Goal: Information Seeking & Learning: Learn about a topic

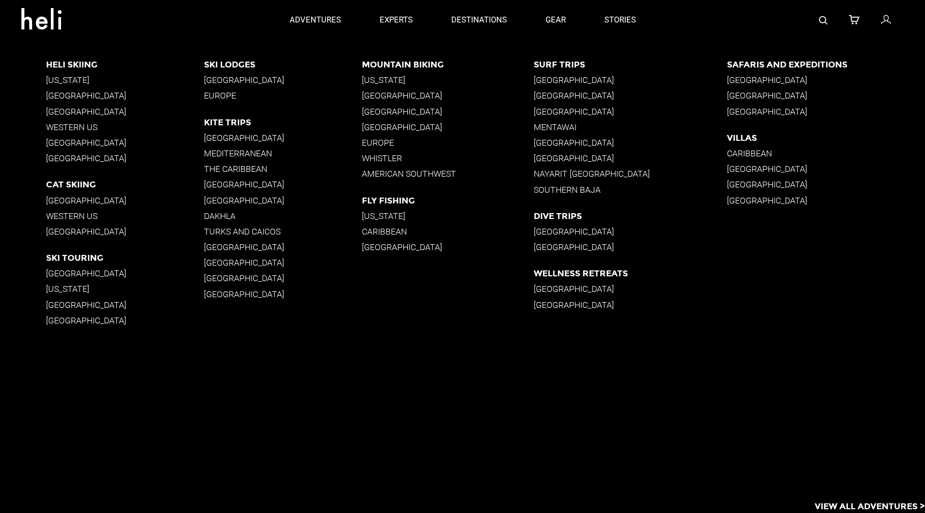
click at [85, 109] on p "[GEOGRAPHIC_DATA]" at bounding box center [125, 112] width 158 height 10
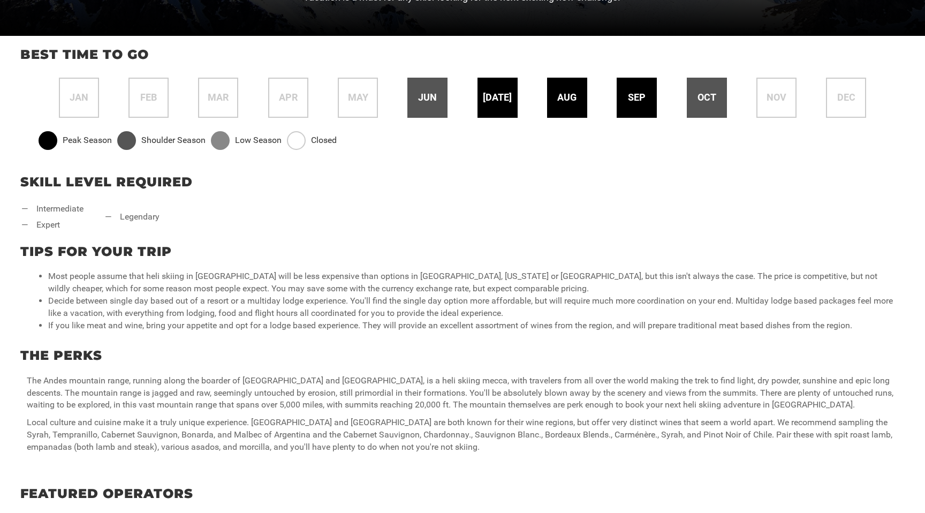
scroll to position [438, 0]
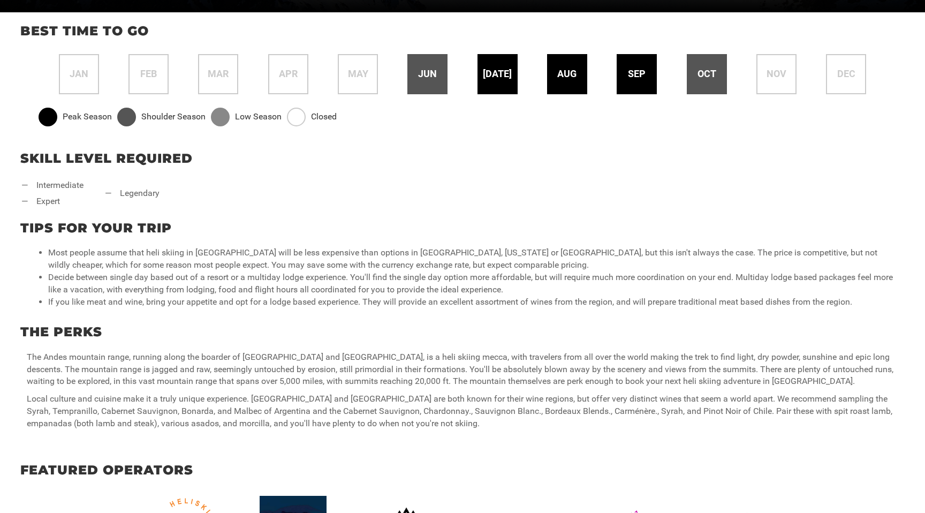
click at [202, 350] on div "The Perks The Andes mountain range, running along the boarder of [GEOGRAPHIC_DA…" at bounding box center [462, 374] width 925 height 122
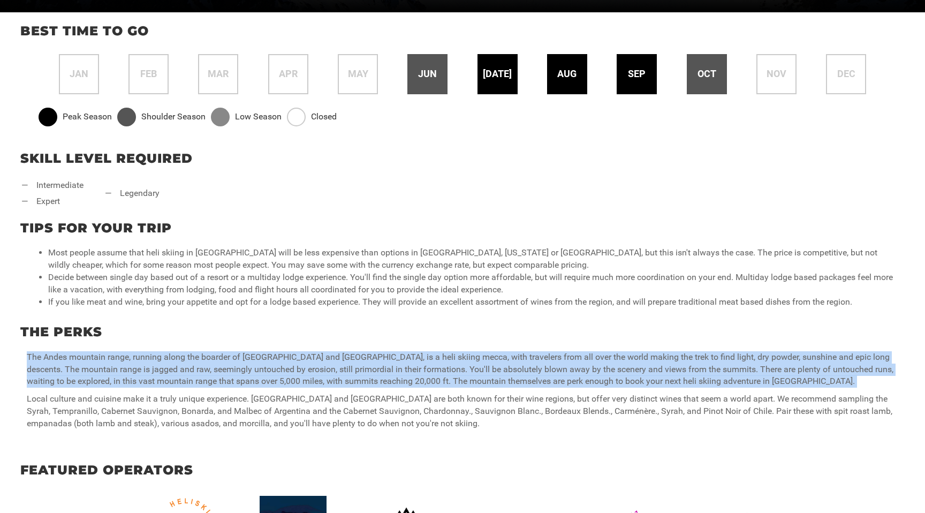
click at [202, 350] on div "The Perks The Andes mountain range, running along the boarder of [GEOGRAPHIC_DA…" at bounding box center [462, 374] width 925 height 122
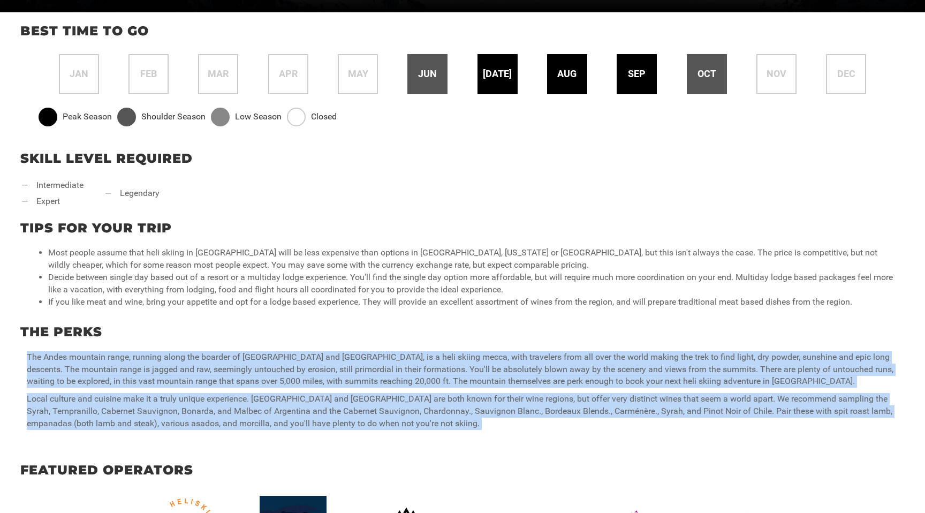
click at [393, 415] on p "Local culture and cuisine make it a truly unique experience. [GEOGRAPHIC_DATA] …" at bounding box center [462, 411] width 871 height 37
copy div "Lor Ipsum dolorsit ametc, adipisc elits doe tempori ut Labor etd Magnaaliq, en …"
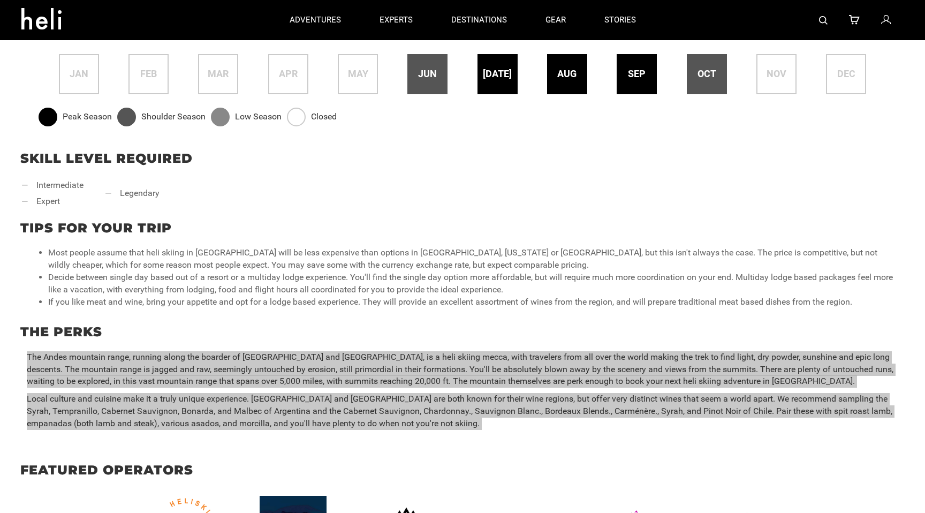
scroll to position [0, 0]
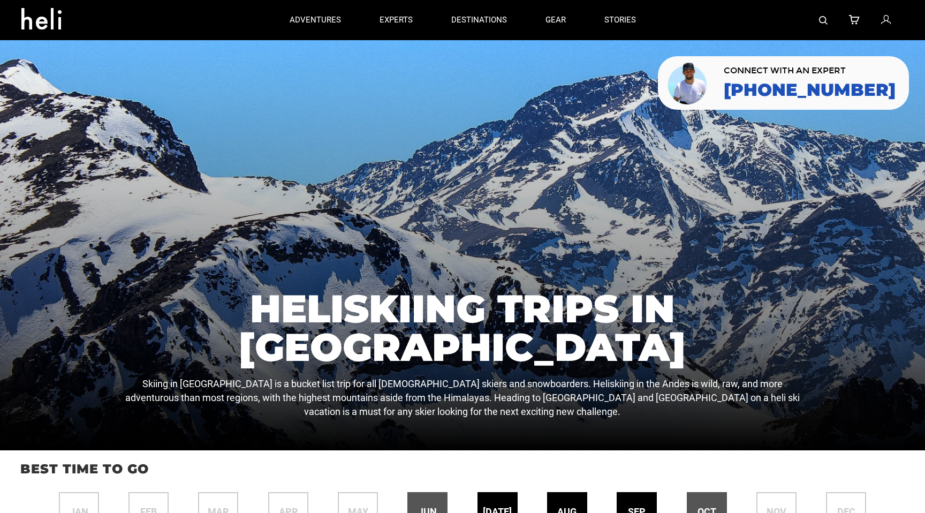
click at [815, 17] on div at bounding box center [779, 20] width 249 height 40
click at [823, 19] on img at bounding box center [823, 20] width 9 height 9
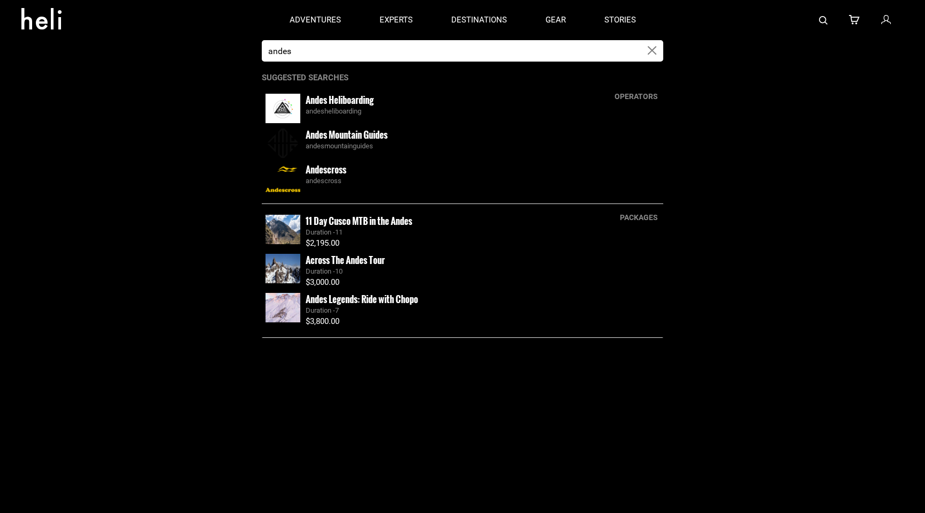
type input "andes"
click at [447, 94] on div "Andes Heliboarding andesheliboarding" at bounding box center [483, 105] width 354 height 23
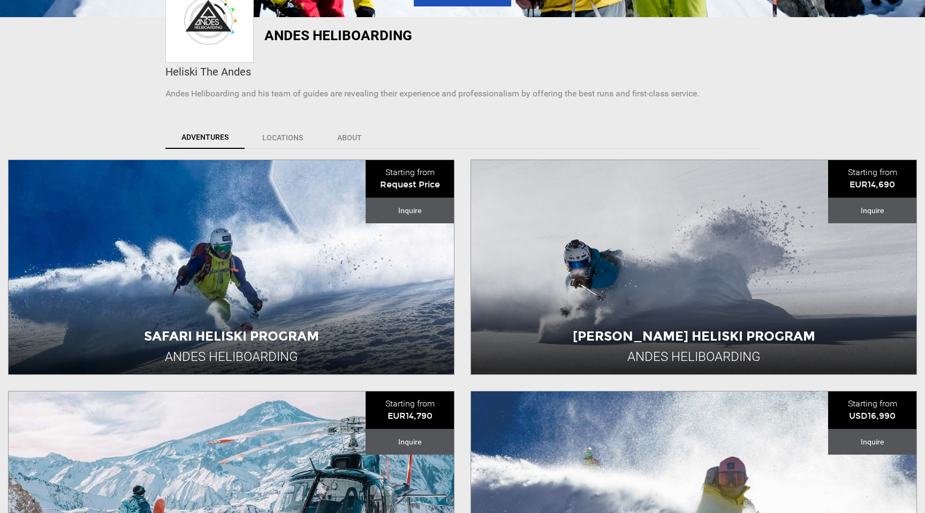
scroll to position [237, 0]
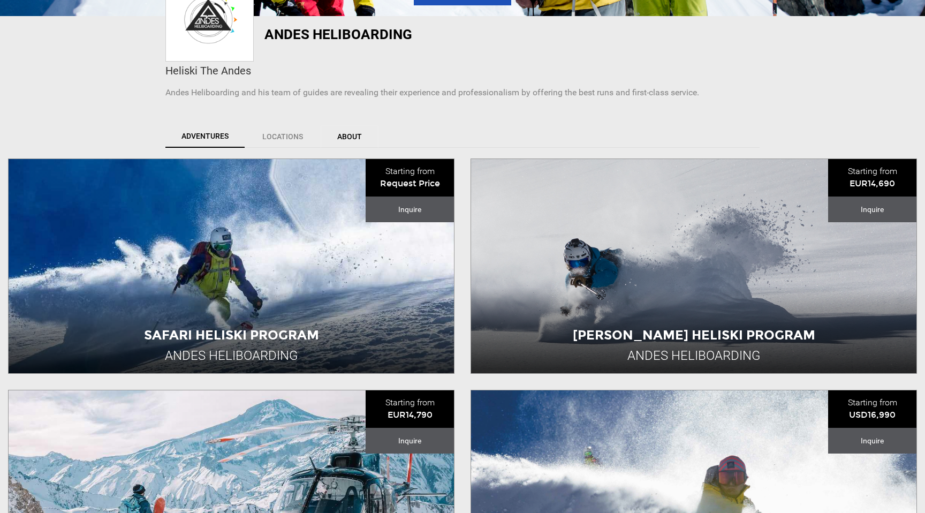
click at [350, 138] on link "About" at bounding box center [350, 136] width 58 height 22
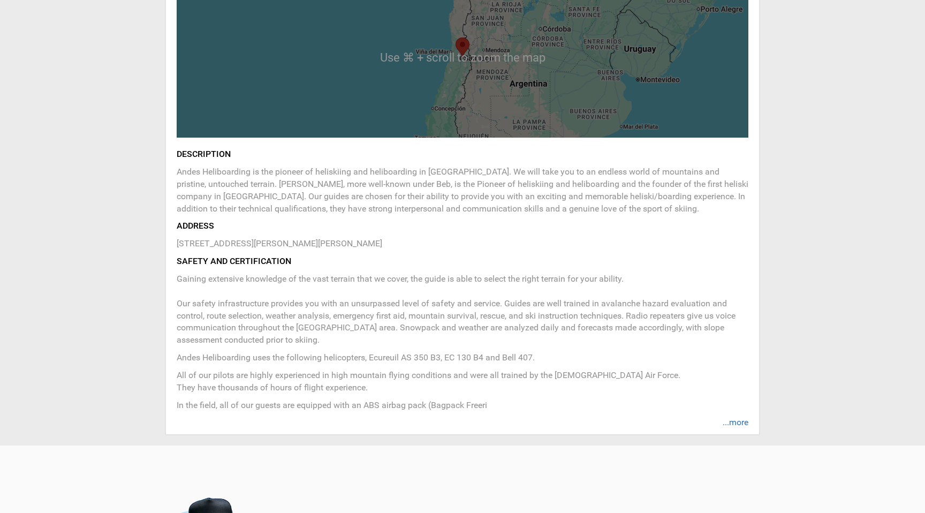
scroll to position [452, 0]
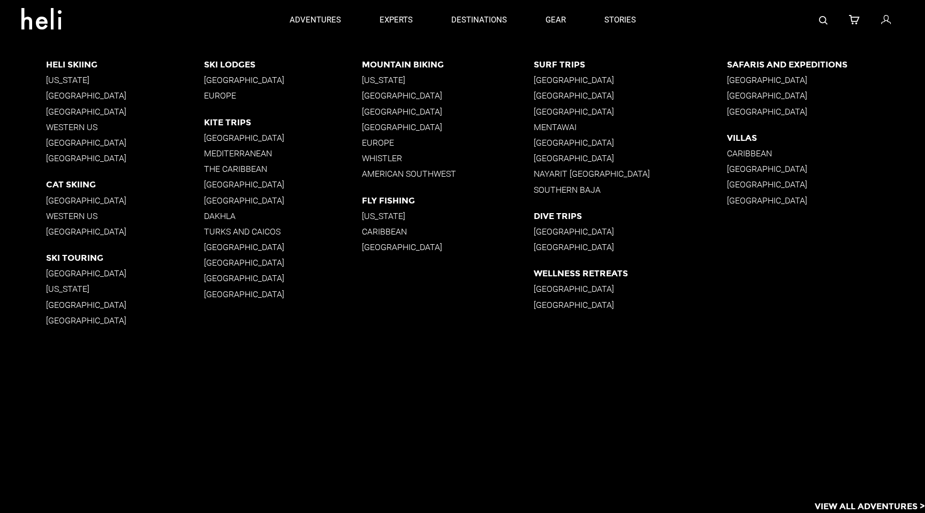
click at [825, 14] on link at bounding box center [823, 20] width 9 height 40
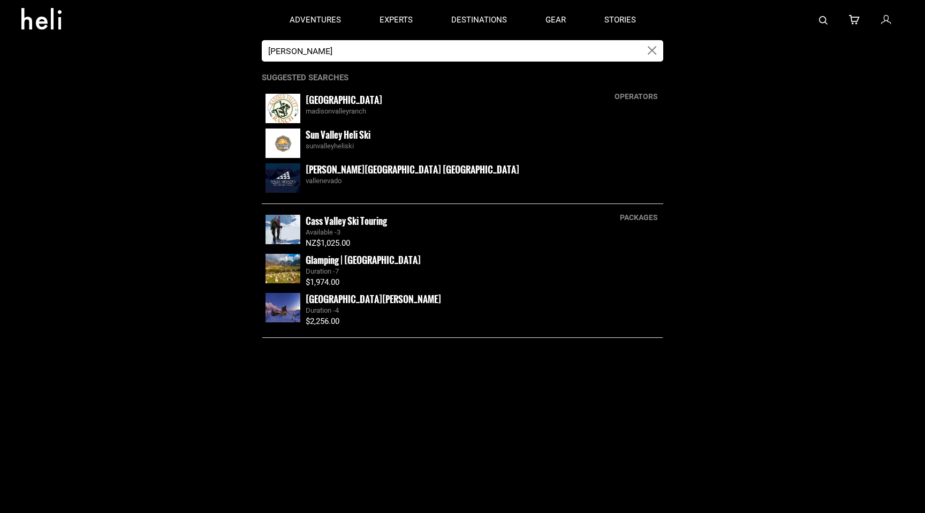
type input "[PERSON_NAME]"
click at [357, 168] on small "[PERSON_NAME][GEOGRAPHIC_DATA] [GEOGRAPHIC_DATA]" at bounding box center [413, 169] width 214 height 13
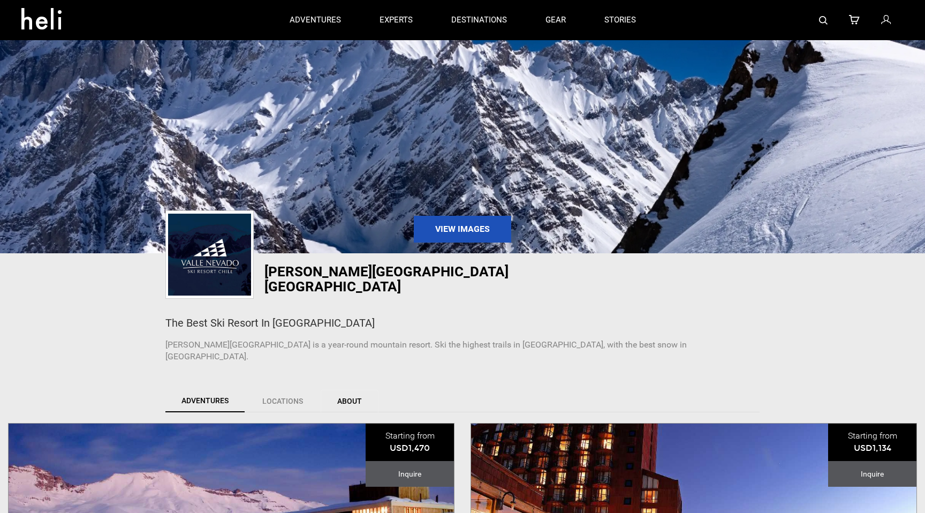
click at [345, 390] on link "About" at bounding box center [350, 401] width 58 height 22
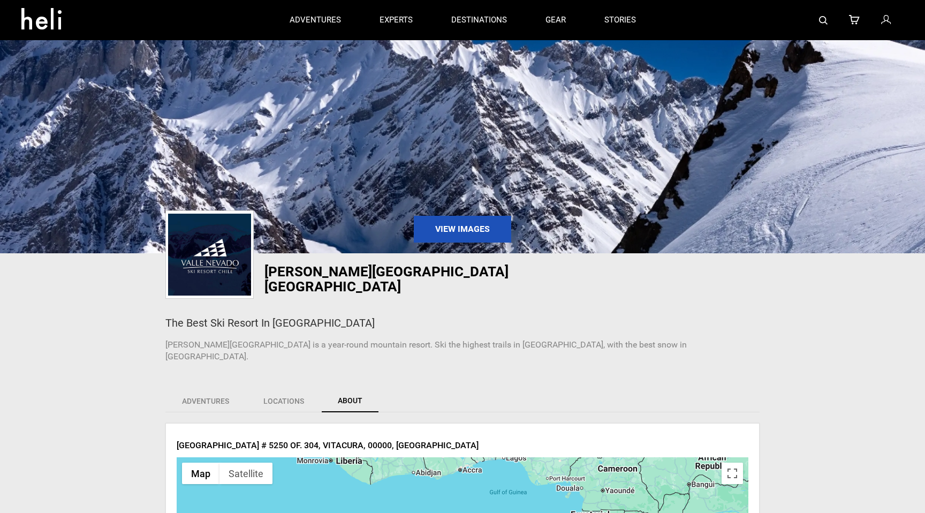
click at [825, 20] on img at bounding box center [823, 20] width 9 height 9
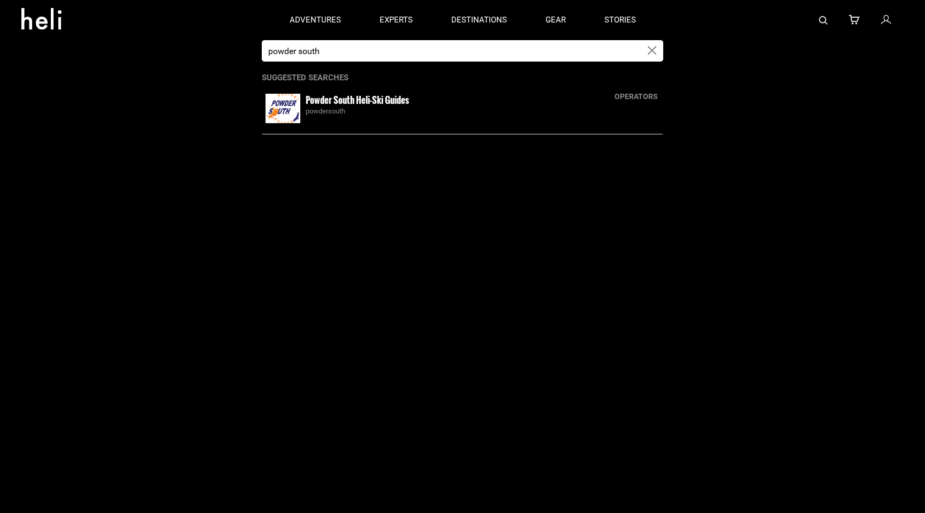
type input "powder south"
click at [374, 105] on small "Powder South Heli-Ski Guides" at bounding box center [357, 99] width 103 height 13
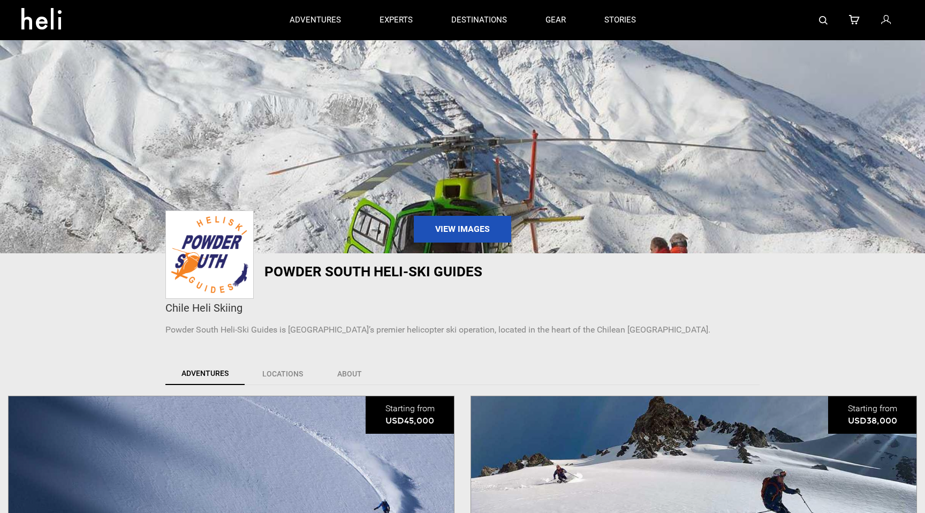
click at [822, 12] on link at bounding box center [823, 20] width 9 height 40
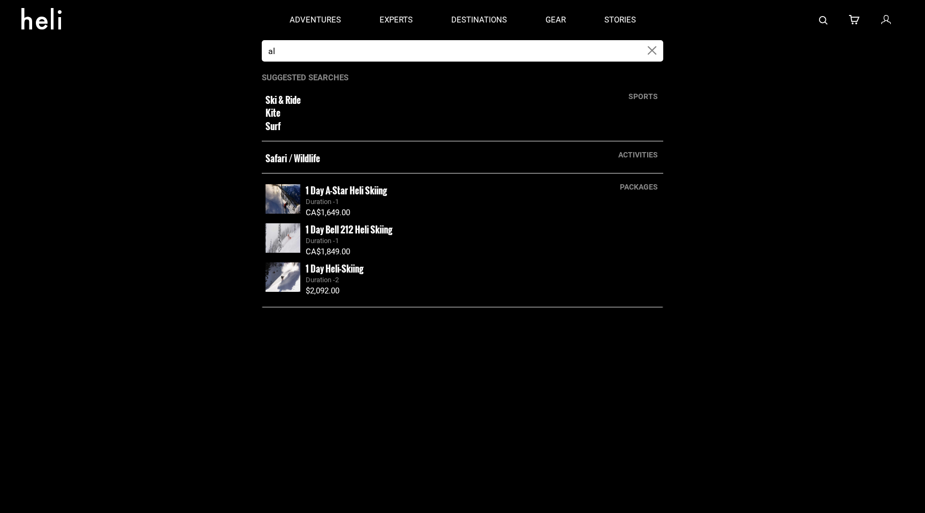
type input "a"
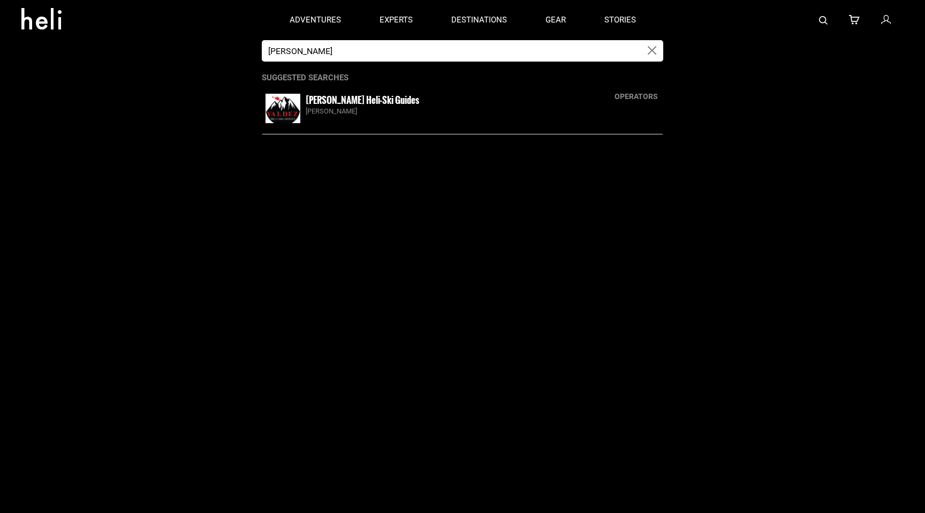
type input "[PERSON_NAME]"
click at [356, 98] on small "[PERSON_NAME] Heli-Ski Guides" at bounding box center [362, 99] width 113 height 13
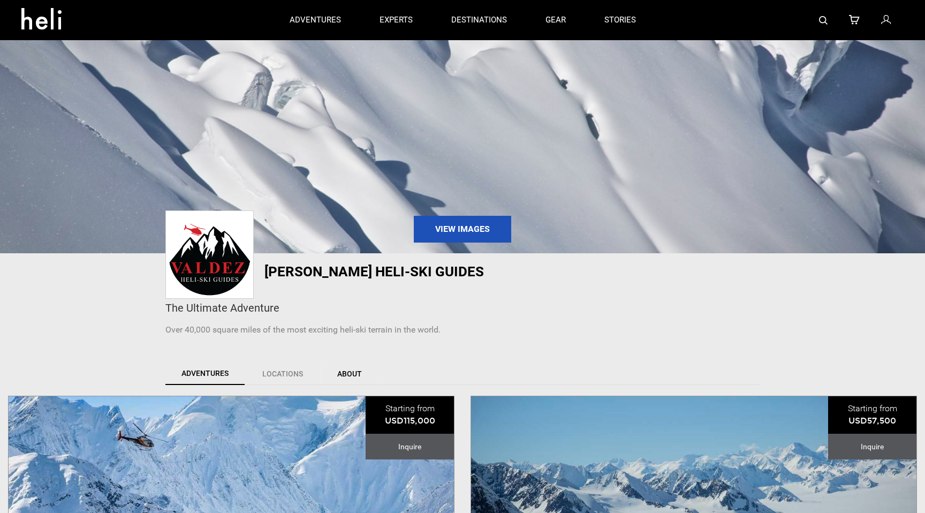
click at [348, 369] on link "About" at bounding box center [350, 373] width 58 height 22
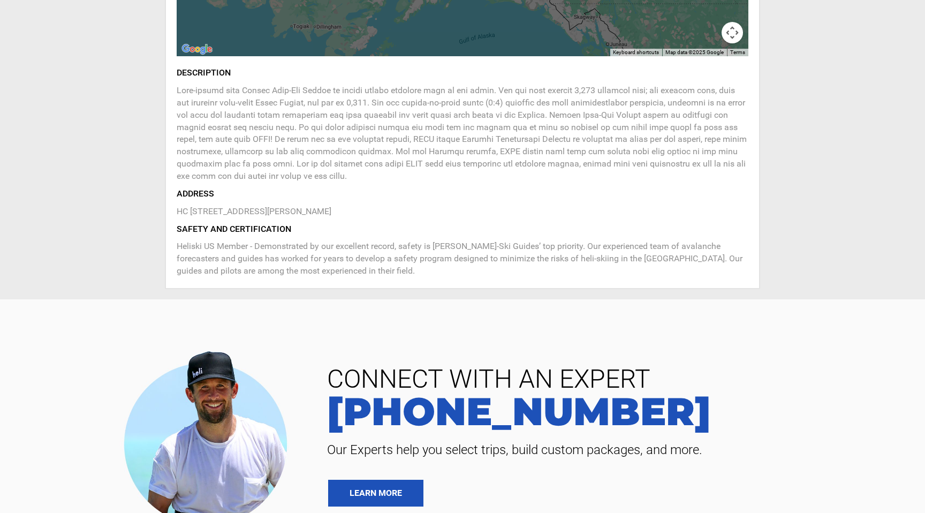
scroll to position [535, 0]
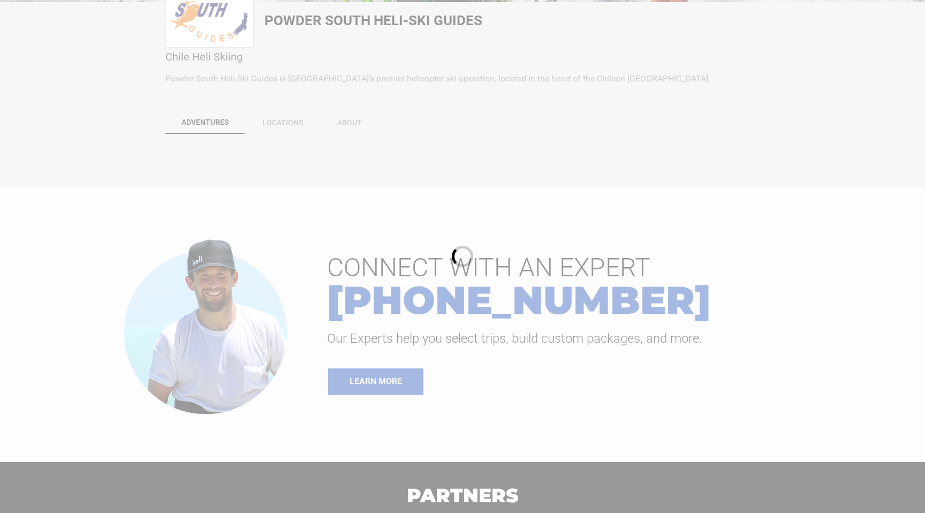
scroll to position [256, 0]
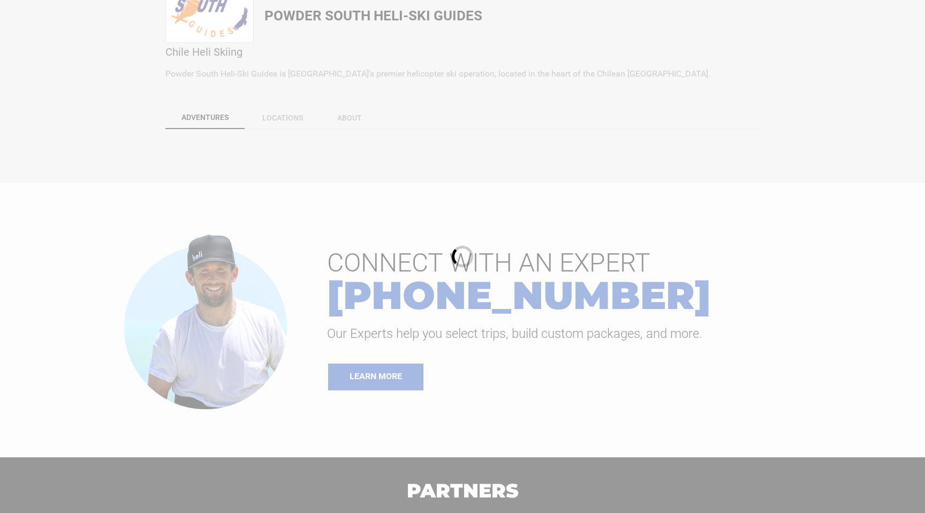
click at [288, 118] on div at bounding box center [462, 256] width 925 height 513
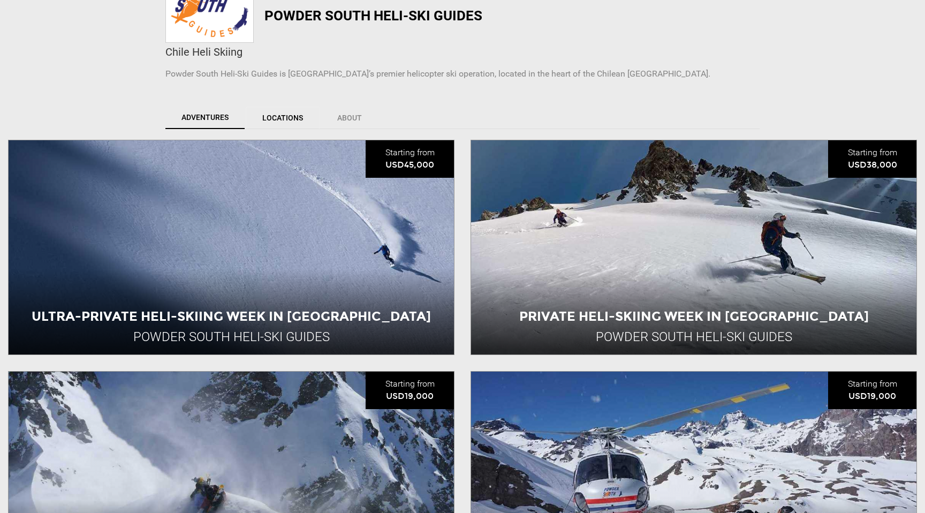
click at [290, 119] on link "Locations" at bounding box center [283, 118] width 74 height 22
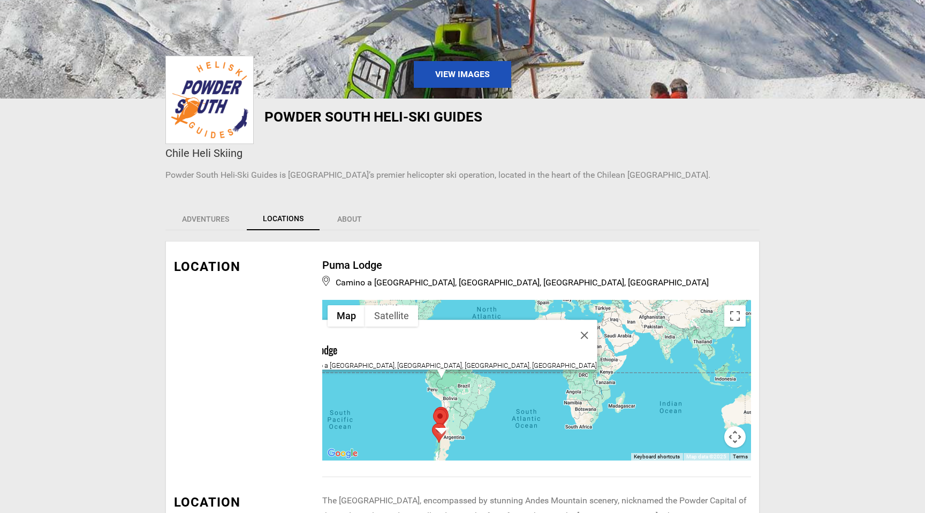
scroll to position [154, 0]
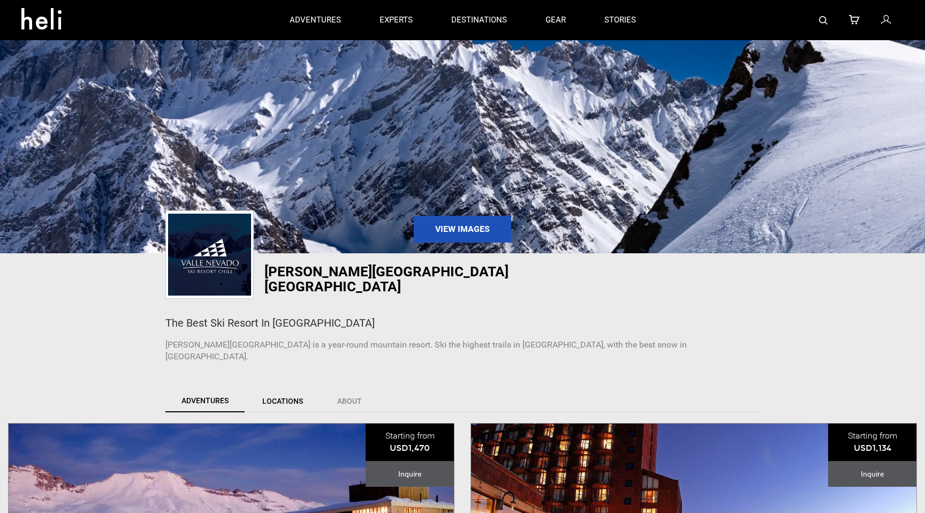
click at [288, 390] on link "Locations" at bounding box center [283, 401] width 74 height 22
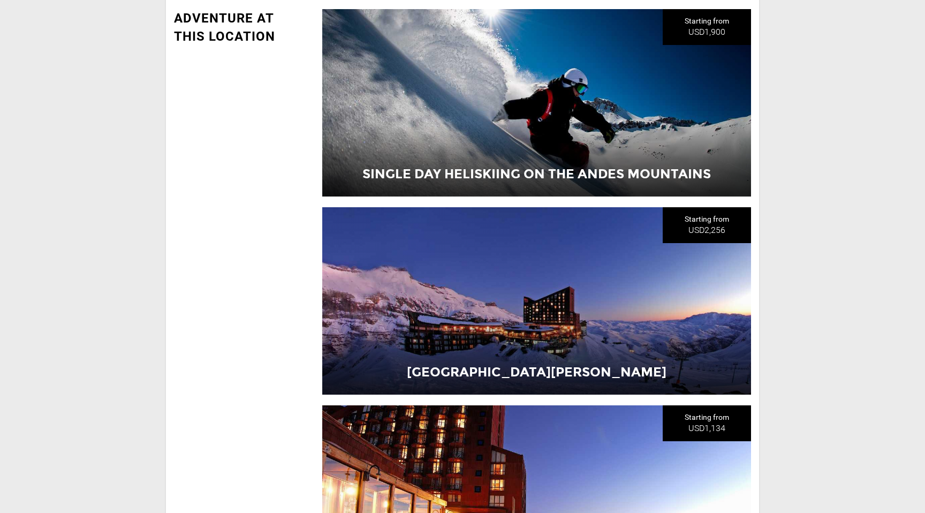
scroll to position [1506, 0]
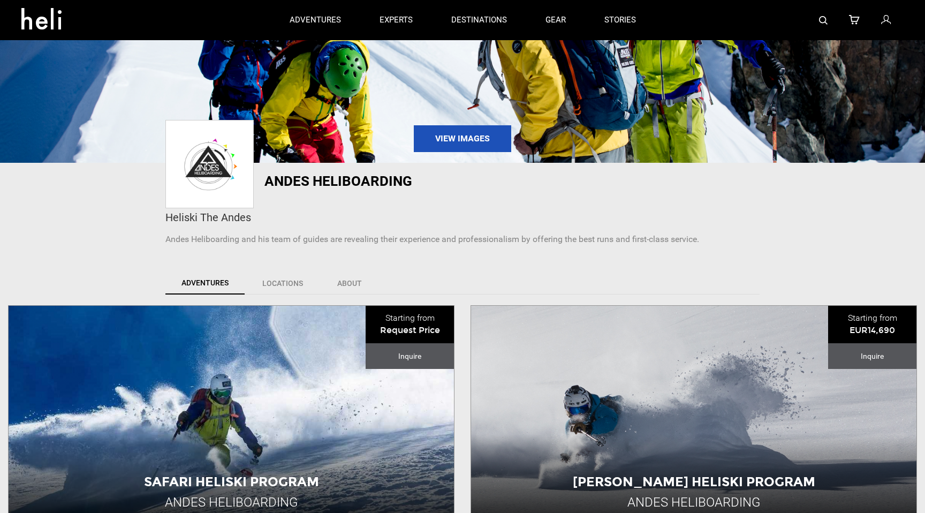
scroll to position [61, 0]
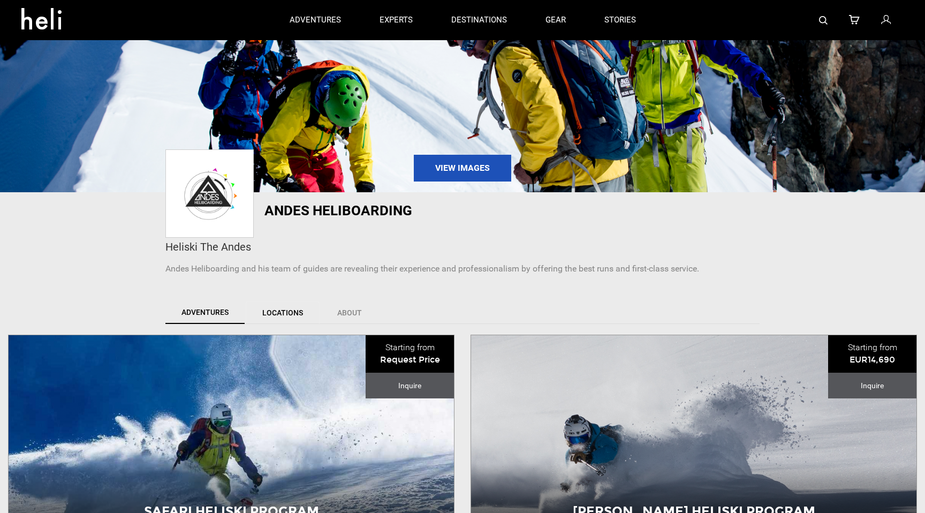
click at [295, 308] on link "Locations" at bounding box center [283, 312] width 74 height 22
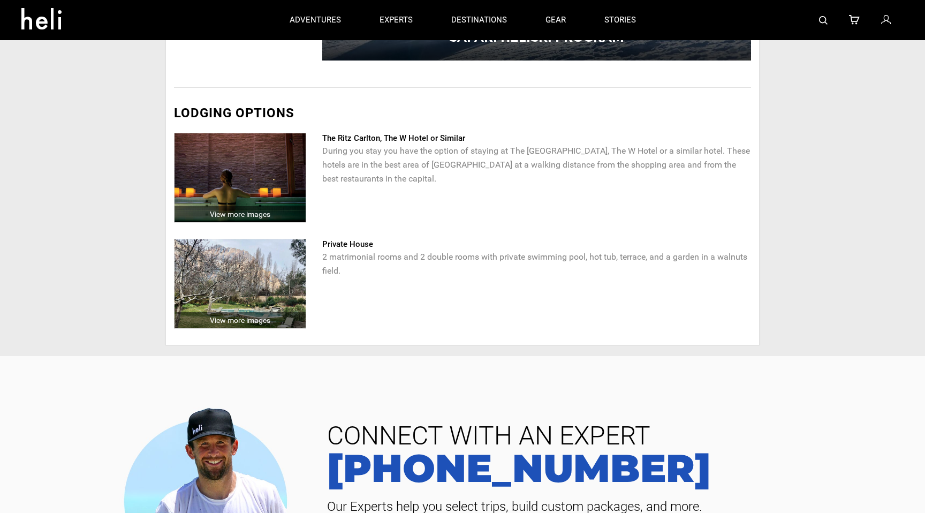
scroll to position [1199, 0]
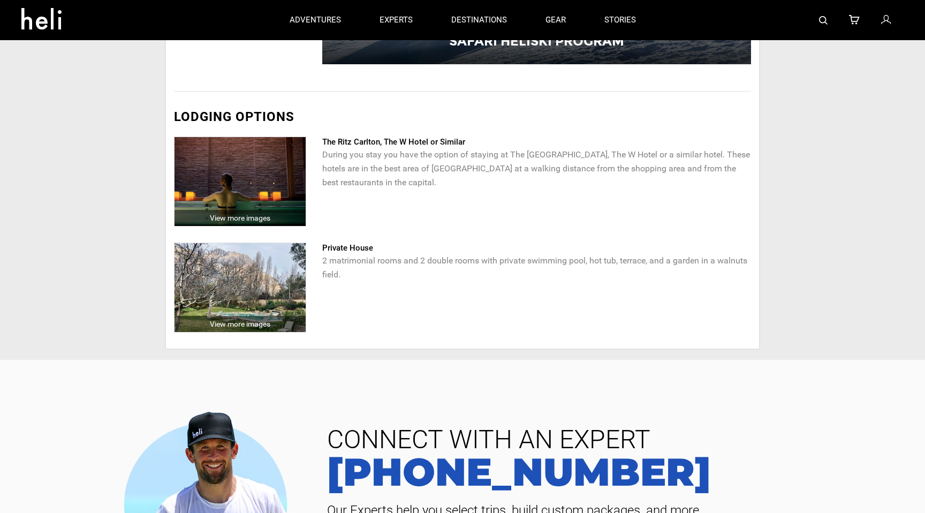
click at [821, 18] on img at bounding box center [823, 20] width 9 height 9
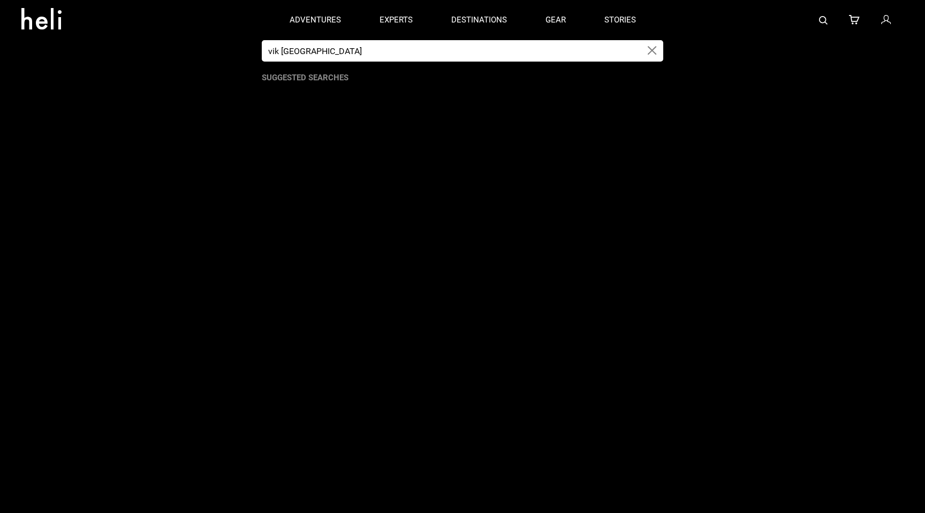
type input "vik [GEOGRAPHIC_DATA]"
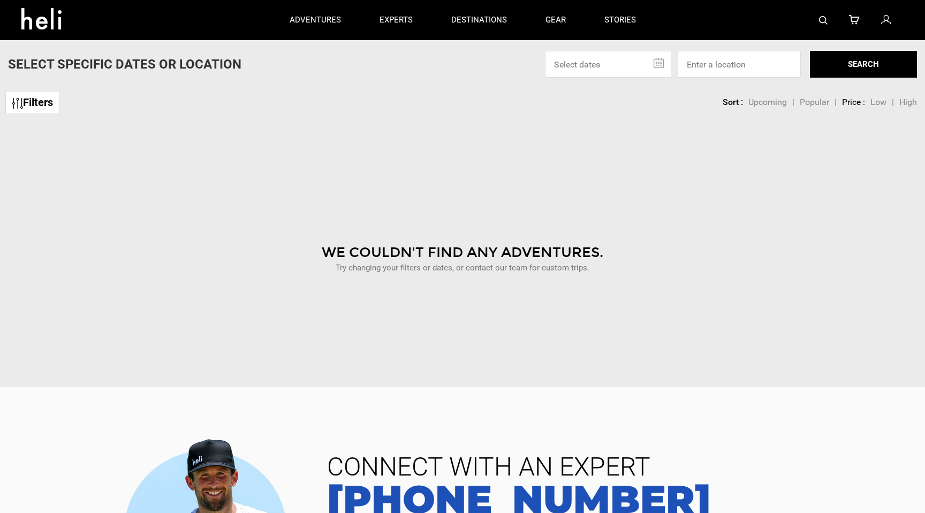
click at [816, 25] on div at bounding box center [779, 20] width 249 height 40
click at [825, 21] on img at bounding box center [823, 20] width 9 height 9
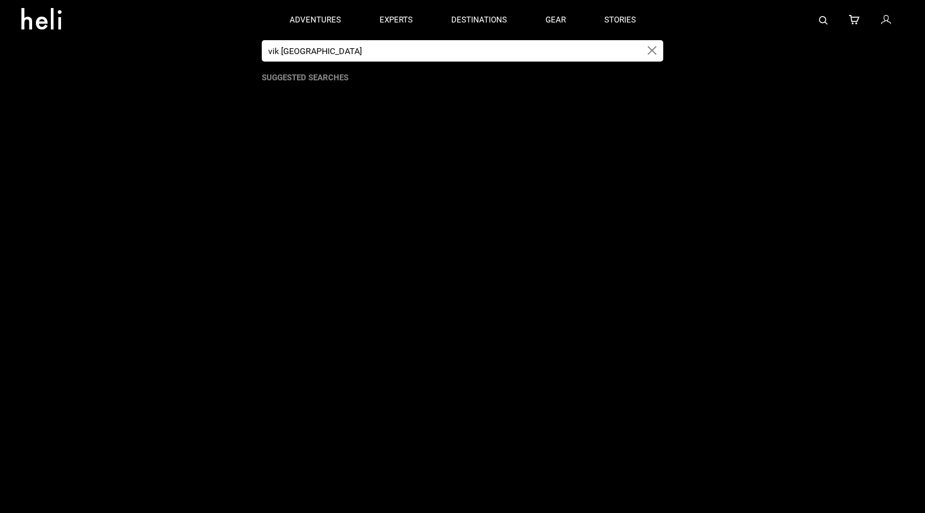
click at [432, 59] on input "vik [GEOGRAPHIC_DATA]" at bounding box center [452, 50] width 380 height 21
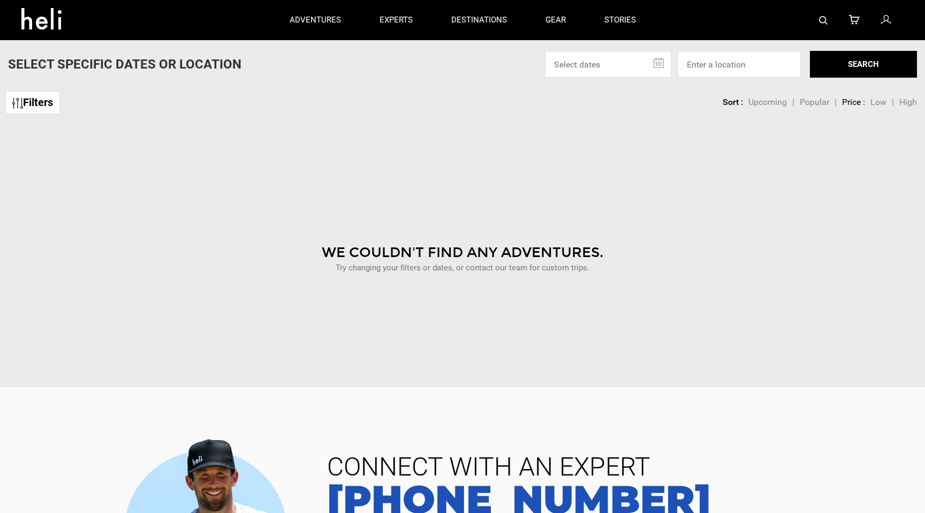
click at [825, 13] on link at bounding box center [823, 20] width 9 height 40
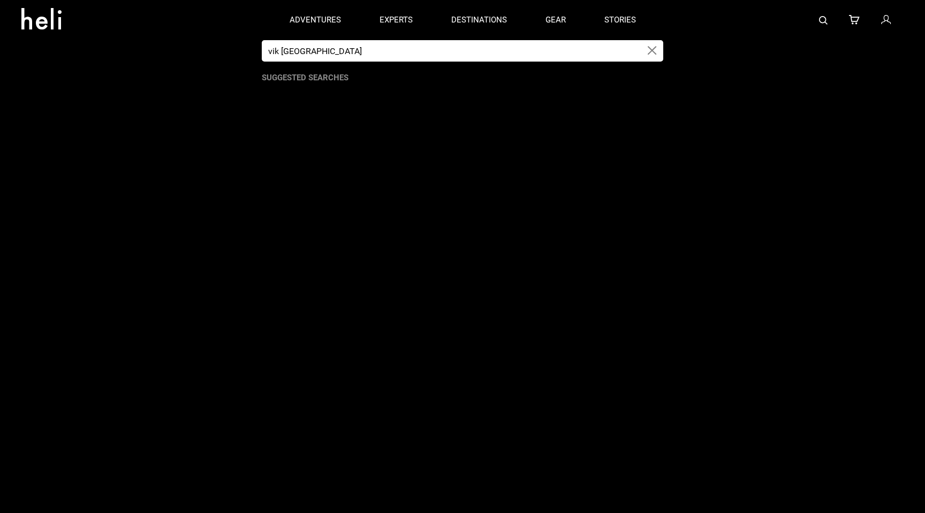
click at [558, 48] on input "vik [GEOGRAPHIC_DATA]" at bounding box center [452, 50] width 380 height 21
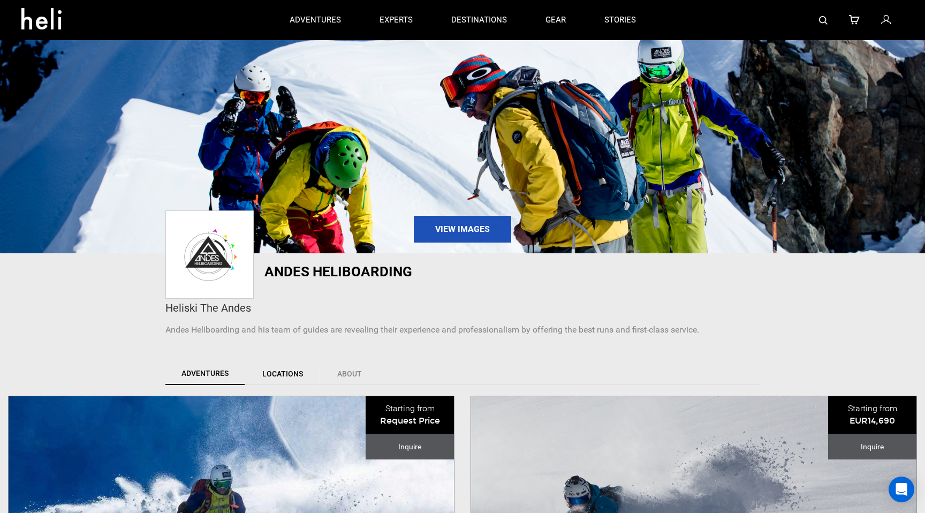
click at [286, 373] on link "Locations" at bounding box center [283, 373] width 74 height 22
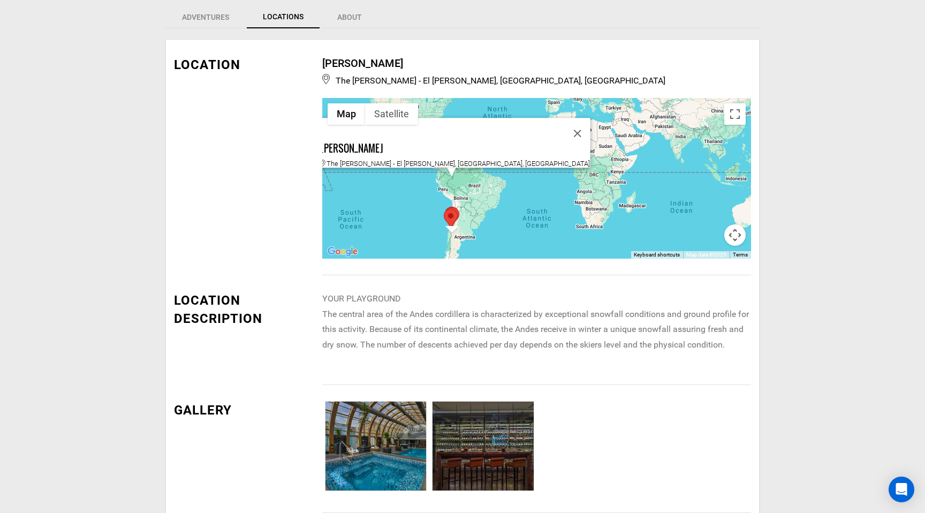
scroll to position [362, 0]
